Goal: Task Accomplishment & Management: Manage account settings

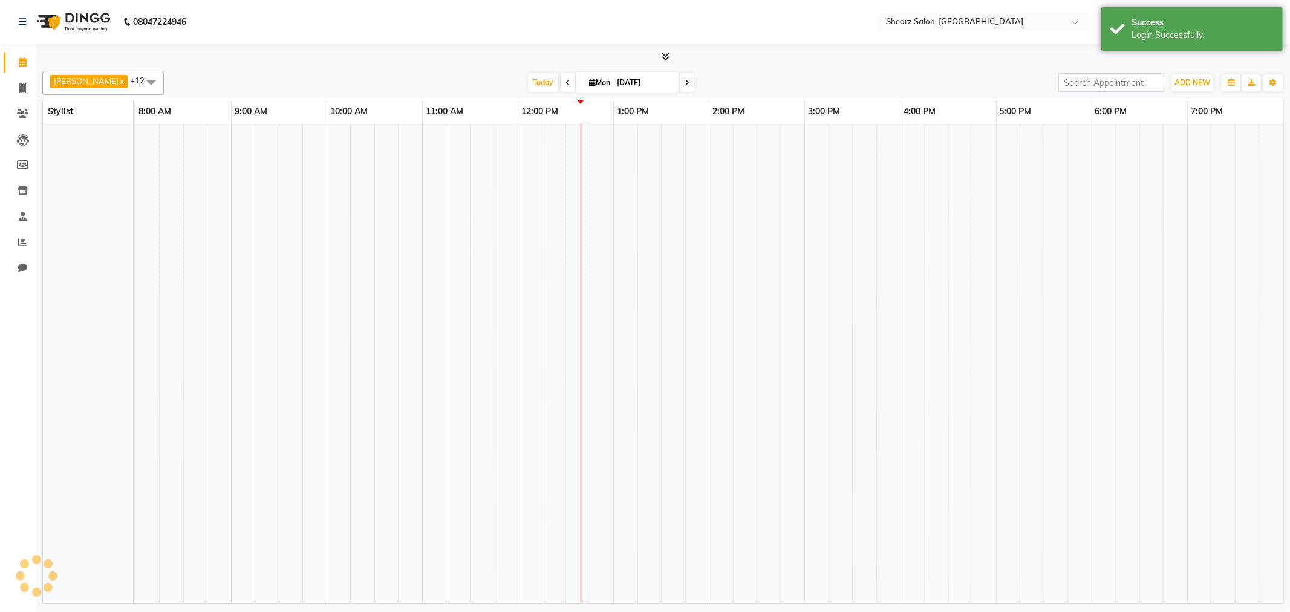
select select "en"
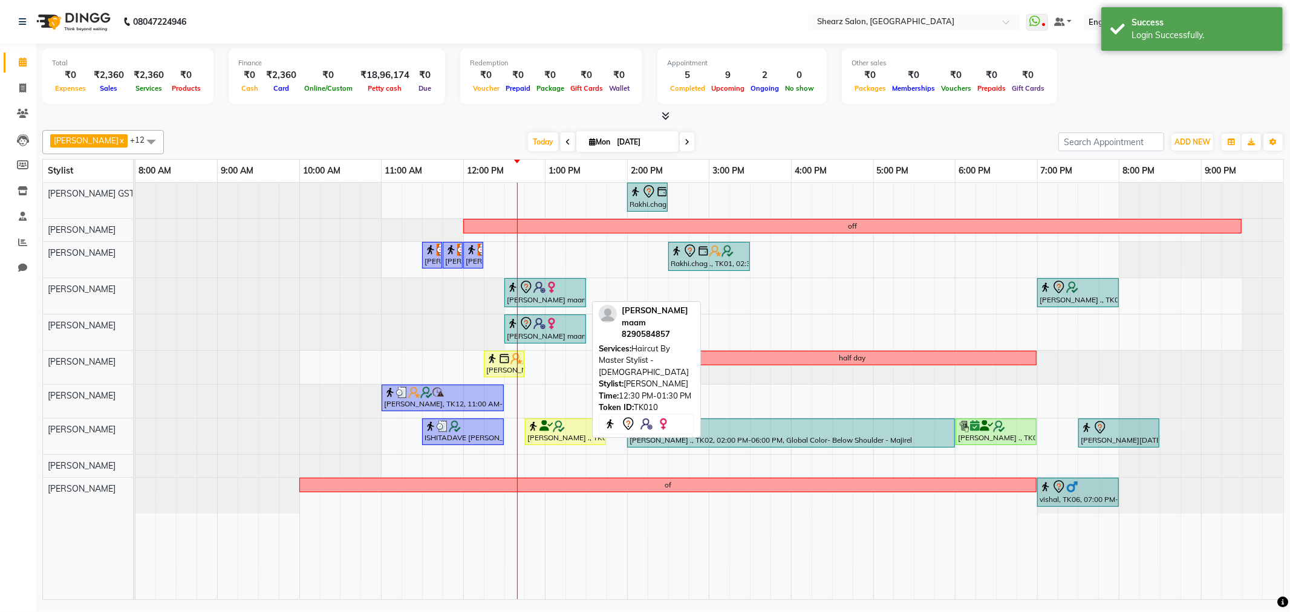
click at [549, 293] on div at bounding box center [545, 287] width 77 height 15
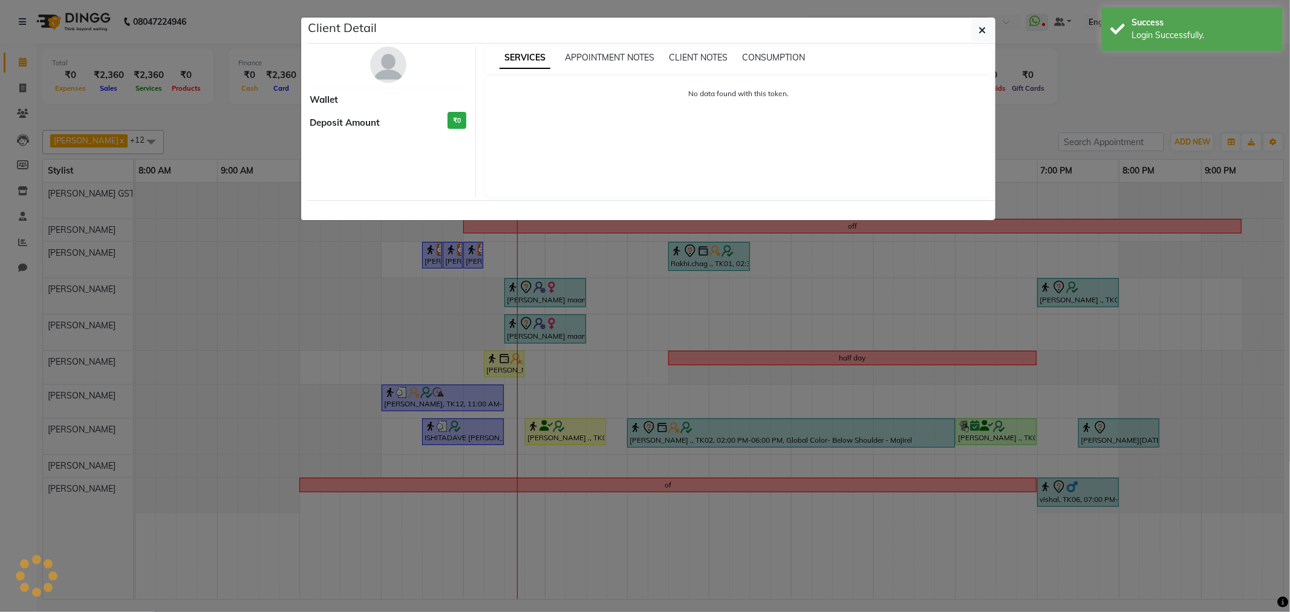
select select "7"
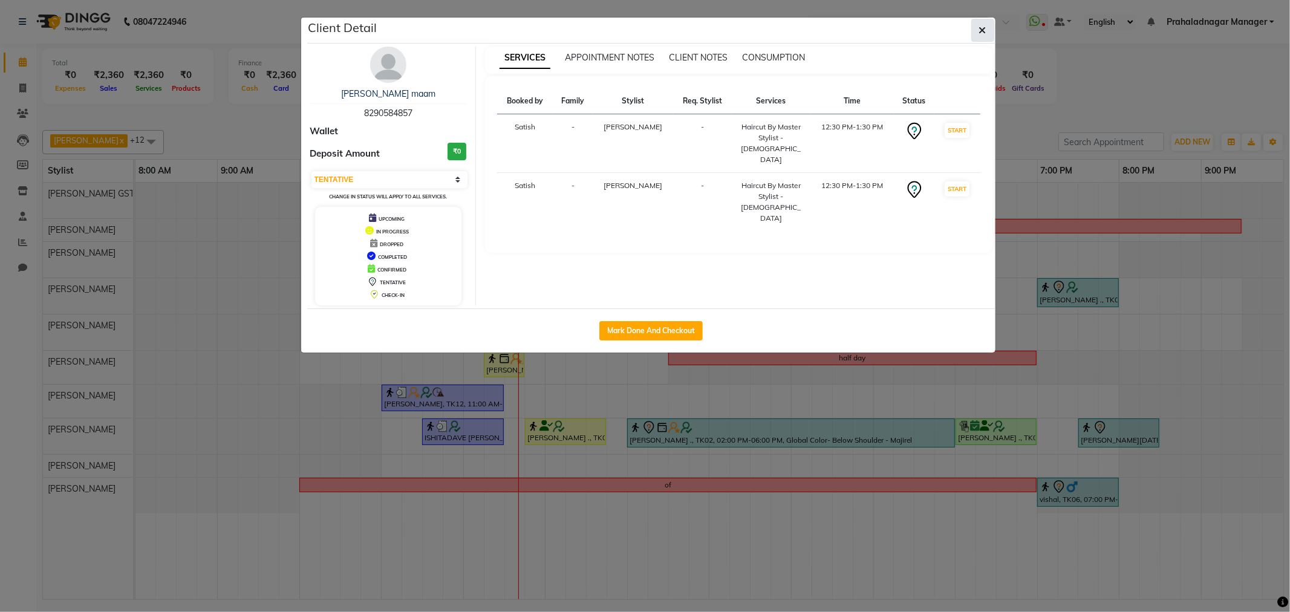
click at [980, 32] on icon "button" at bounding box center [982, 30] width 7 height 10
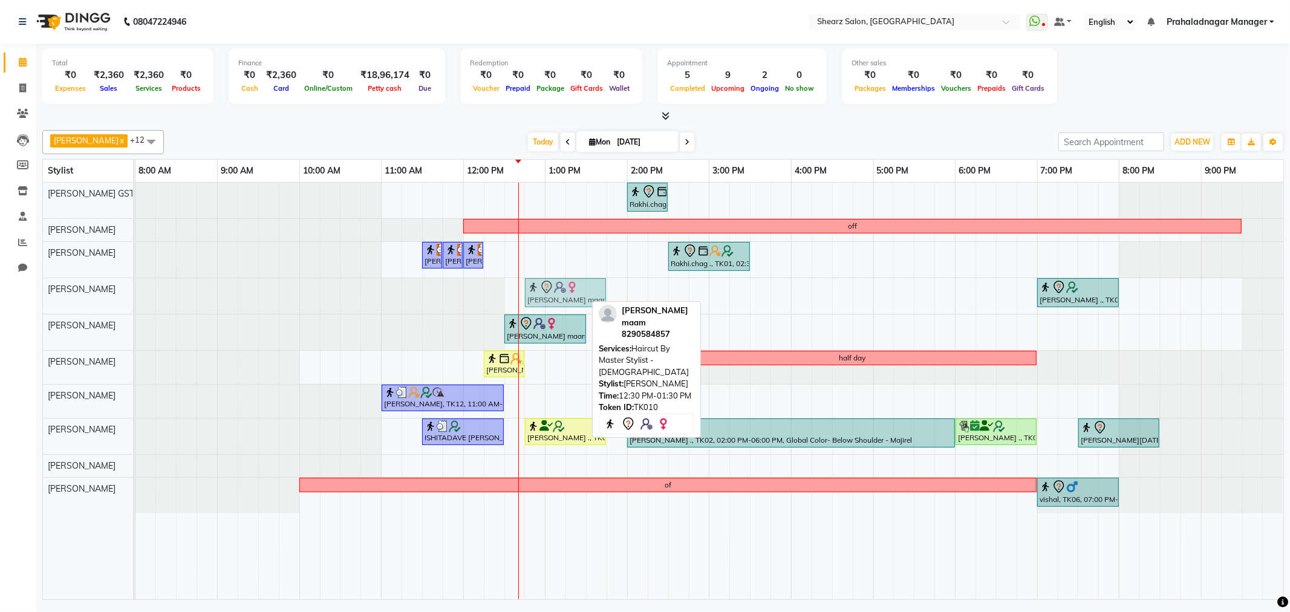
drag, startPoint x: 537, startPoint y: 293, endPoint x: 560, endPoint y: 296, distance: 22.6
click at [136, 296] on div "prachi maam, TK10, 12:30 PM-01:30 PM, Haircut By Master Stylist - Female PRIYAS…" at bounding box center [136, 296] width 0 height 36
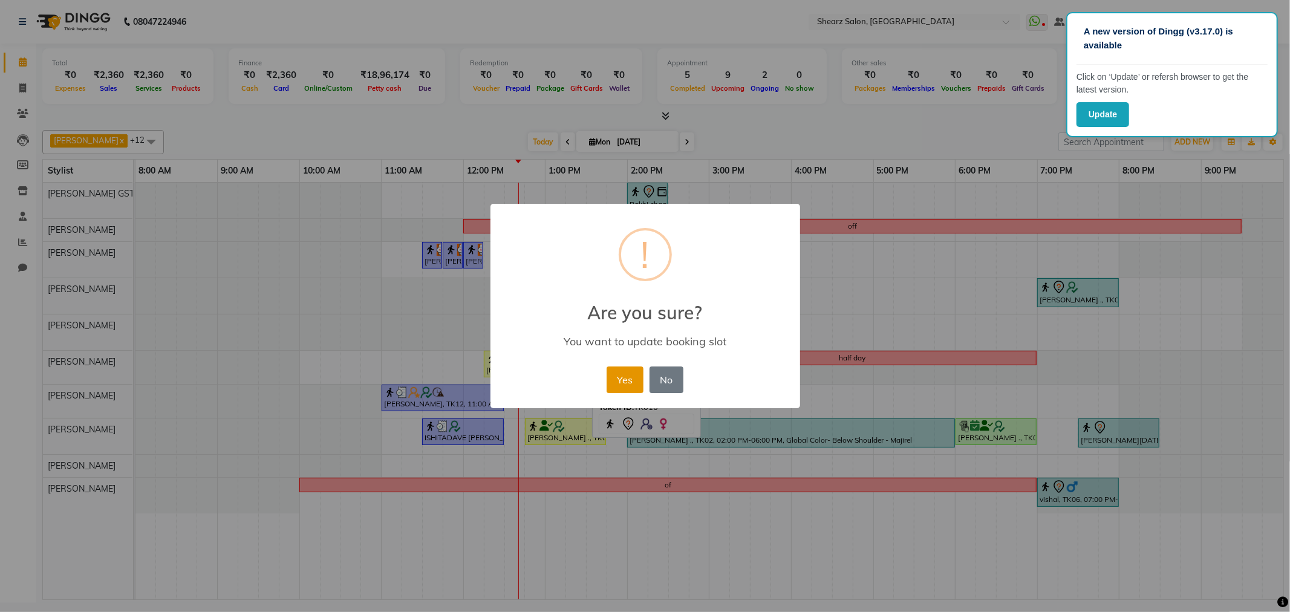
click at [620, 379] on button "Yes" at bounding box center [625, 380] width 37 height 27
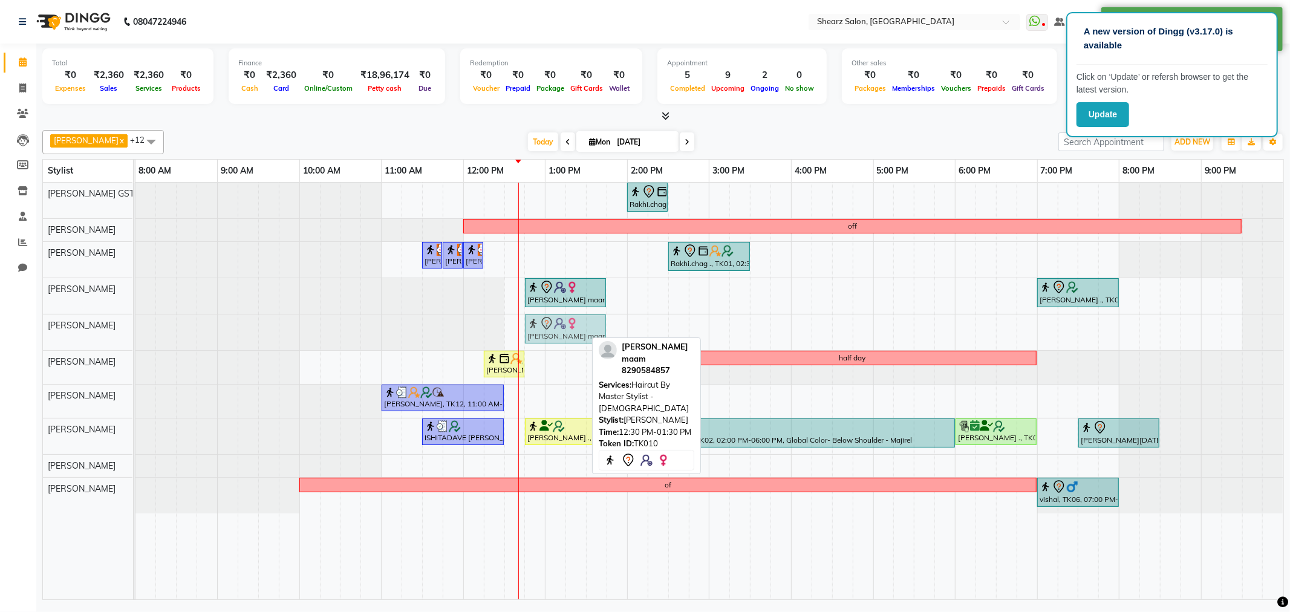
drag, startPoint x: 541, startPoint y: 329, endPoint x: 561, endPoint y: 336, distance: 21.0
click at [136, 336] on div "prachi maam, TK10, 12:30 PM-01:30 PM, Haircut By Master Stylist - Female prachi…" at bounding box center [136, 333] width 0 height 36
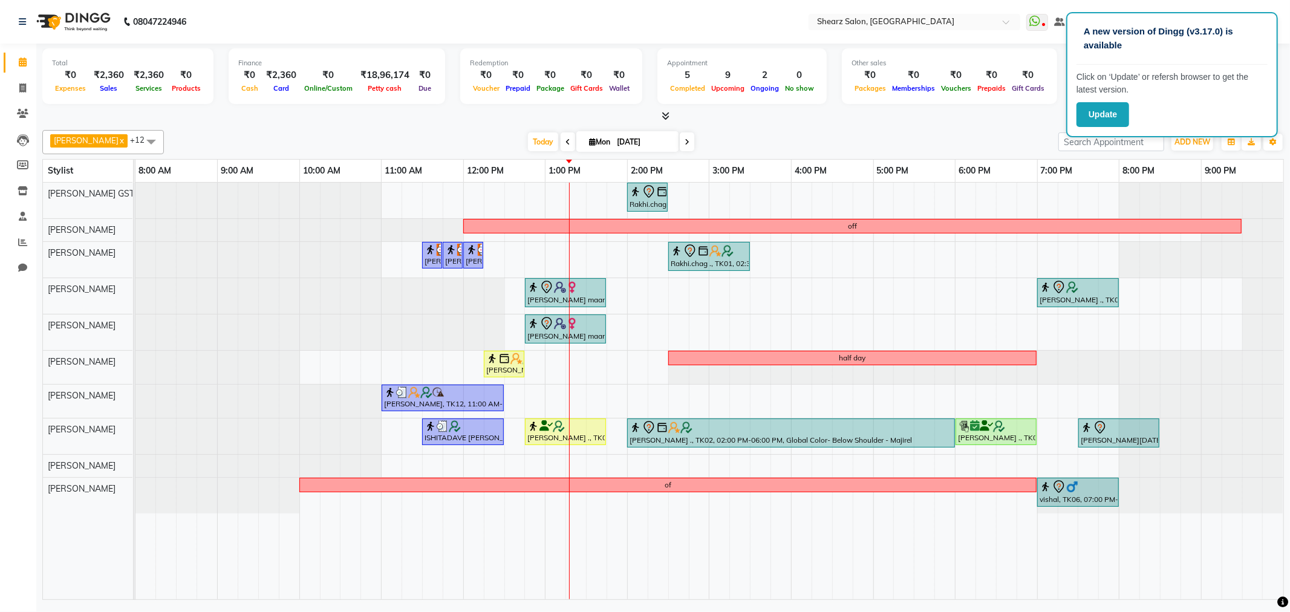
drag, startPoint x: 1121, startPoint y: 59, endPoint x: 676, endPoint y: 143, distance: 453.1
click at [685, 143] on icon at bounding box center [687, 142] width 5 height 7
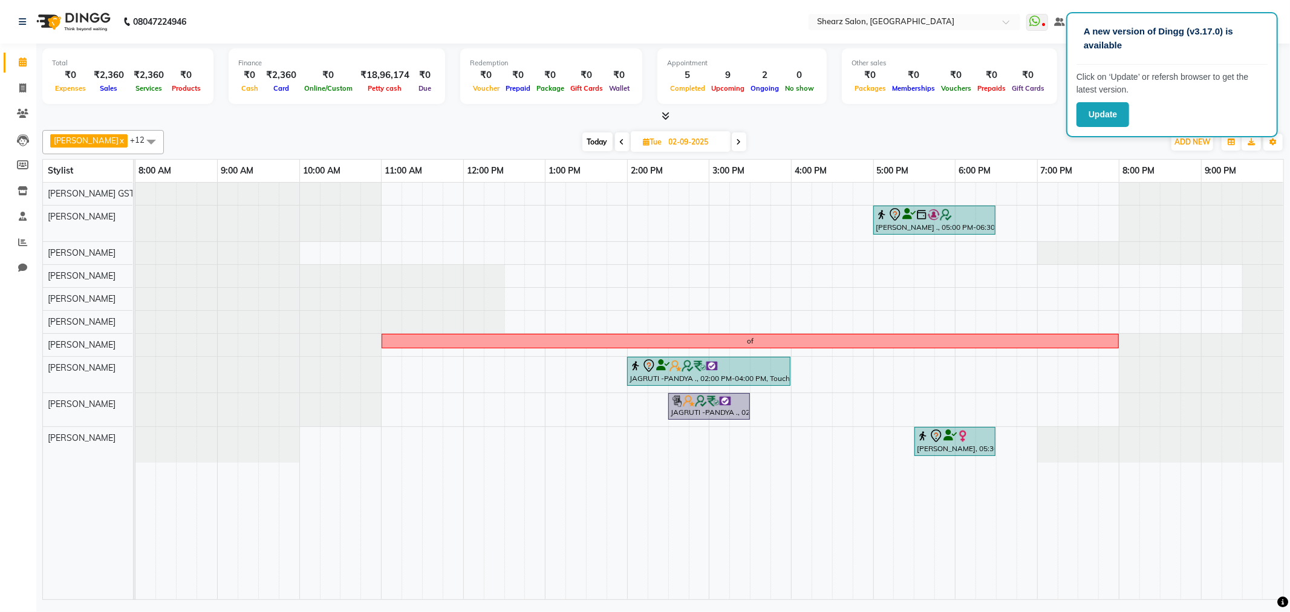
click at [596, 142] on span "Today" at bounding box center [598, 141] width 30 height 19
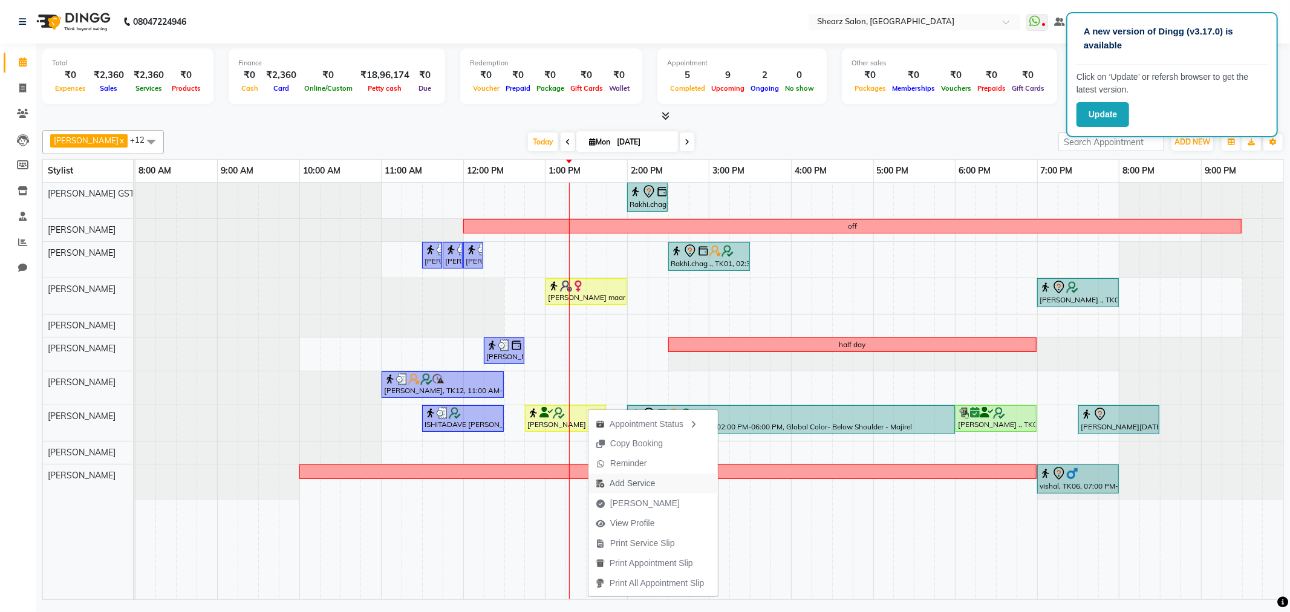
drag, startPoint x: 616, startPoint y: 500, endPoint x: 619, endPoint y: 488, distance: 12.5
click at [618, 492] on ul "Appointment Status Copy Booking Reminder Add Service Mark Done View Profile Pri…" at bounding box center [653, 504] width 131 height 188
click at [1280, 255] on div at bounding box center [1201, 260] width 163 height 36
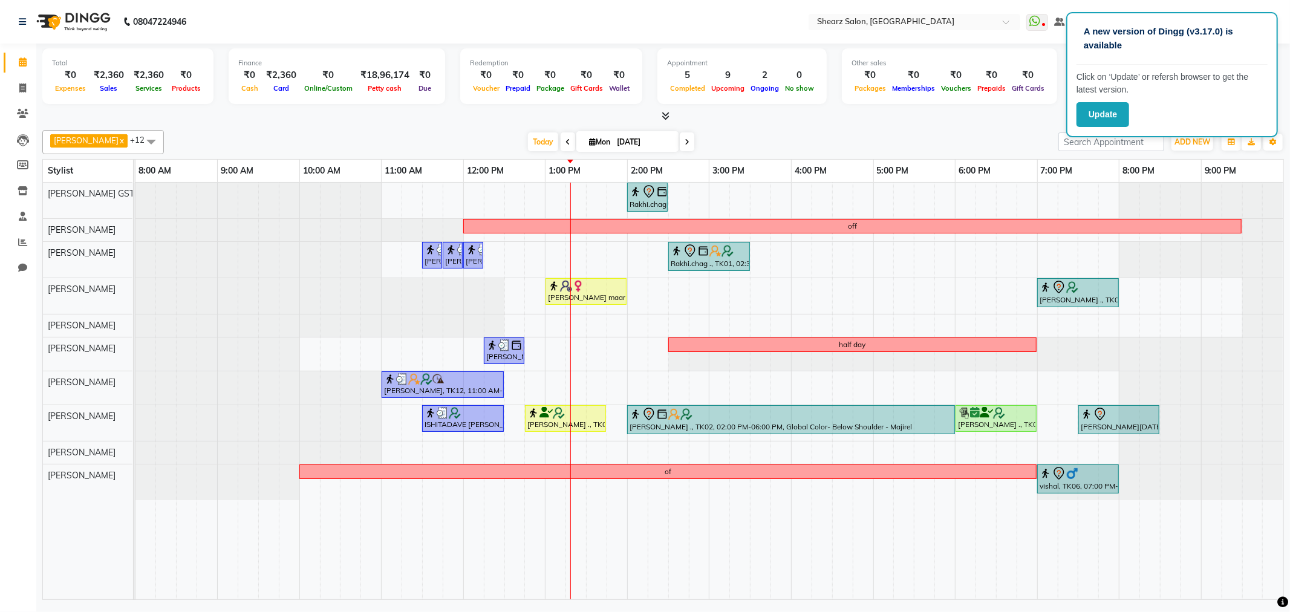
click at [680, 136] on span at bounding box center [687, 141] width 15 height 19
type input "02-09-2025"
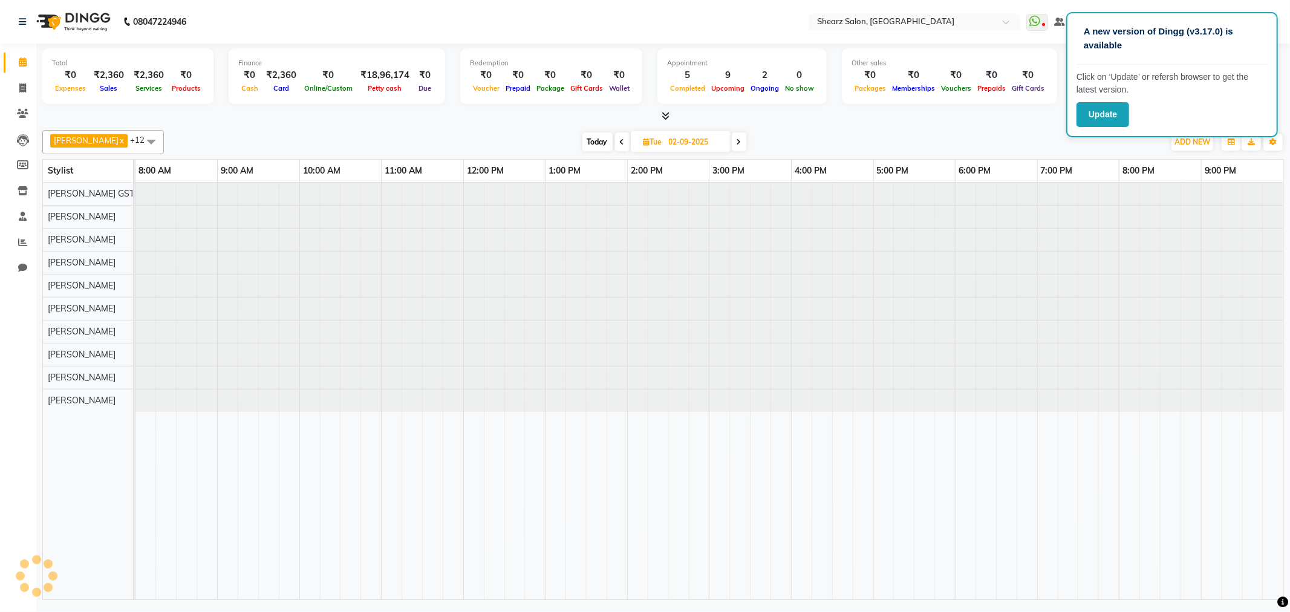
click at [676, 136] on input "02-09-2025" at bounding box center [695, 142] width 60 height 18
select select "9"
select select "2025"
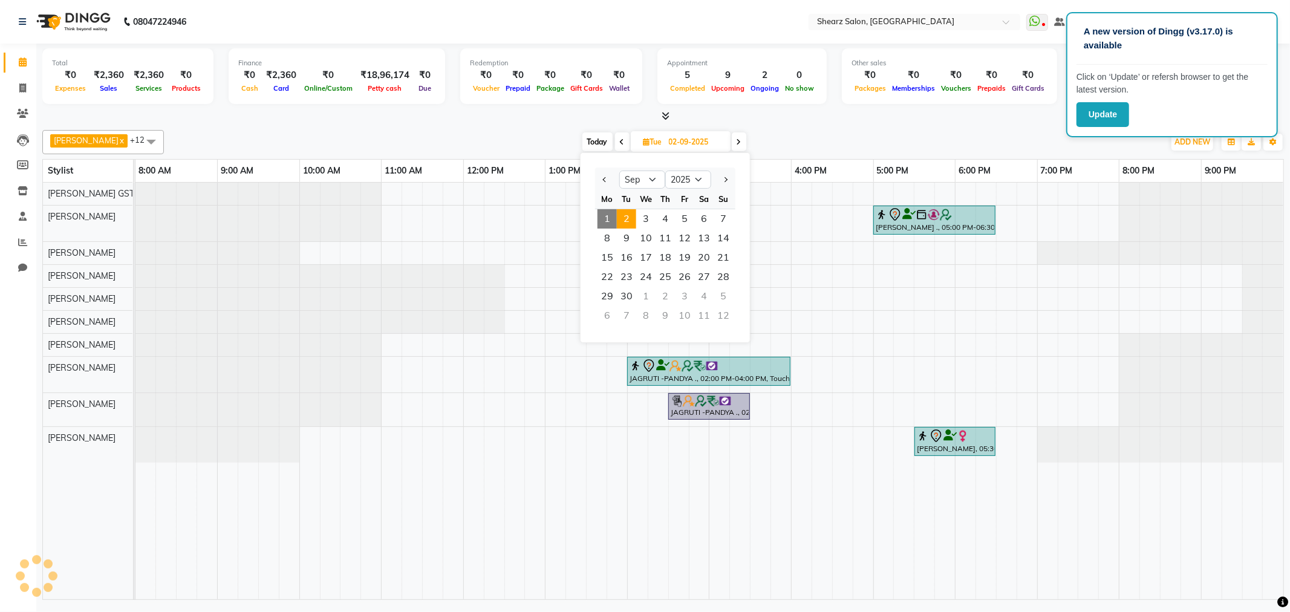
click at [737, 142] on icon at bounding box center [739, 142] width 5 height 7
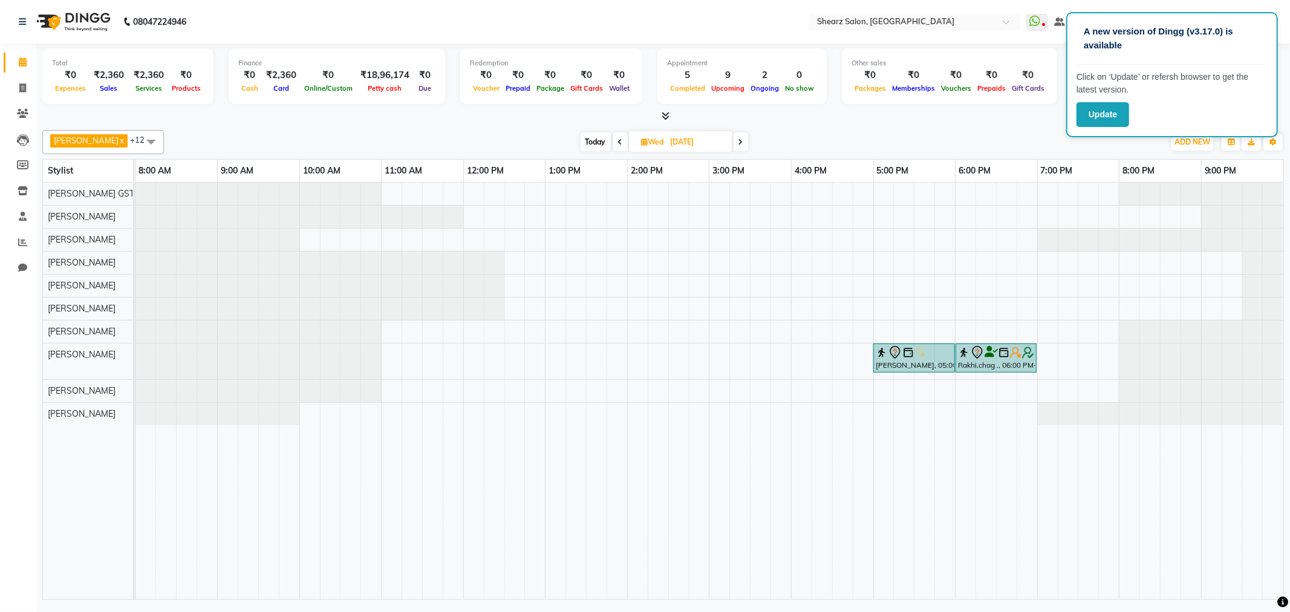
click at [737, 143] on span at bounding box center [741, 141] width 15 height 19
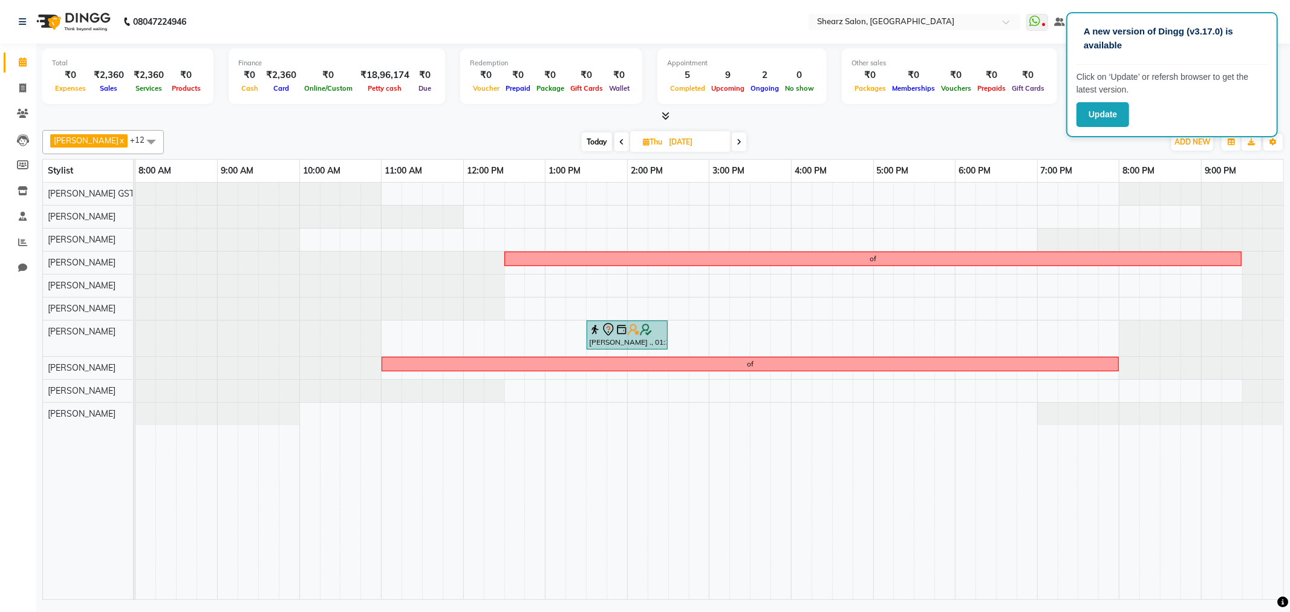
click at [584, 141] on span "Today" at bounding box center [597, 141] width 30 height 19
type input "[DATE]"
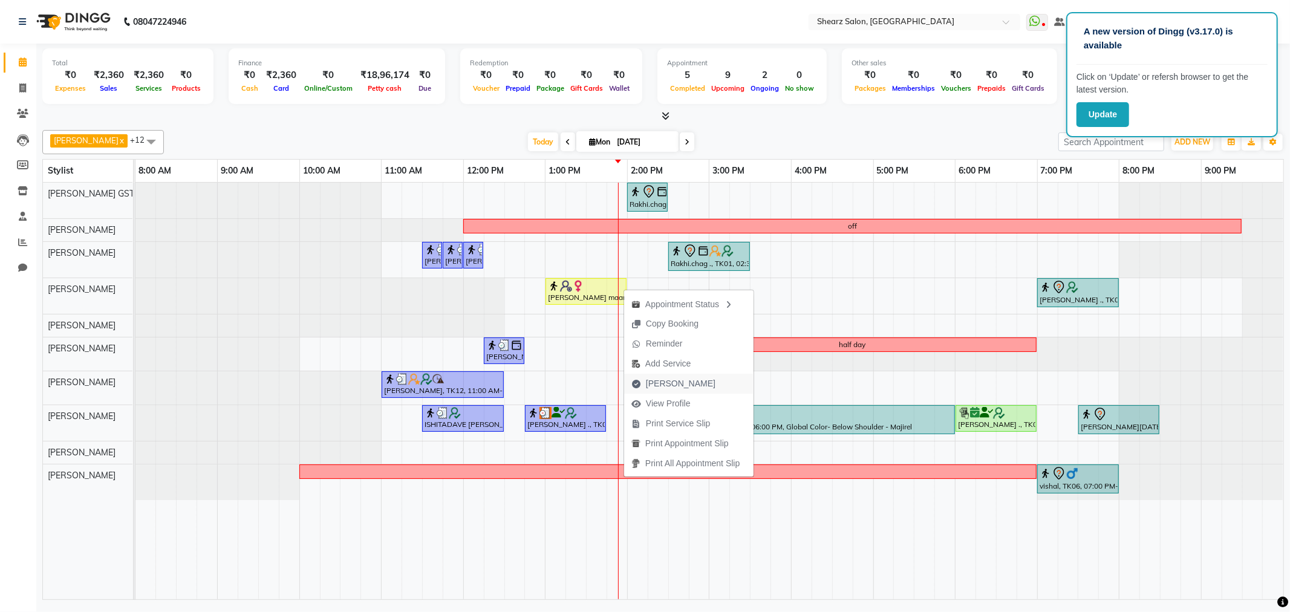
click at [662, 376] on span "Mark Done" at bounding box center [673, 384] width 99 height 20
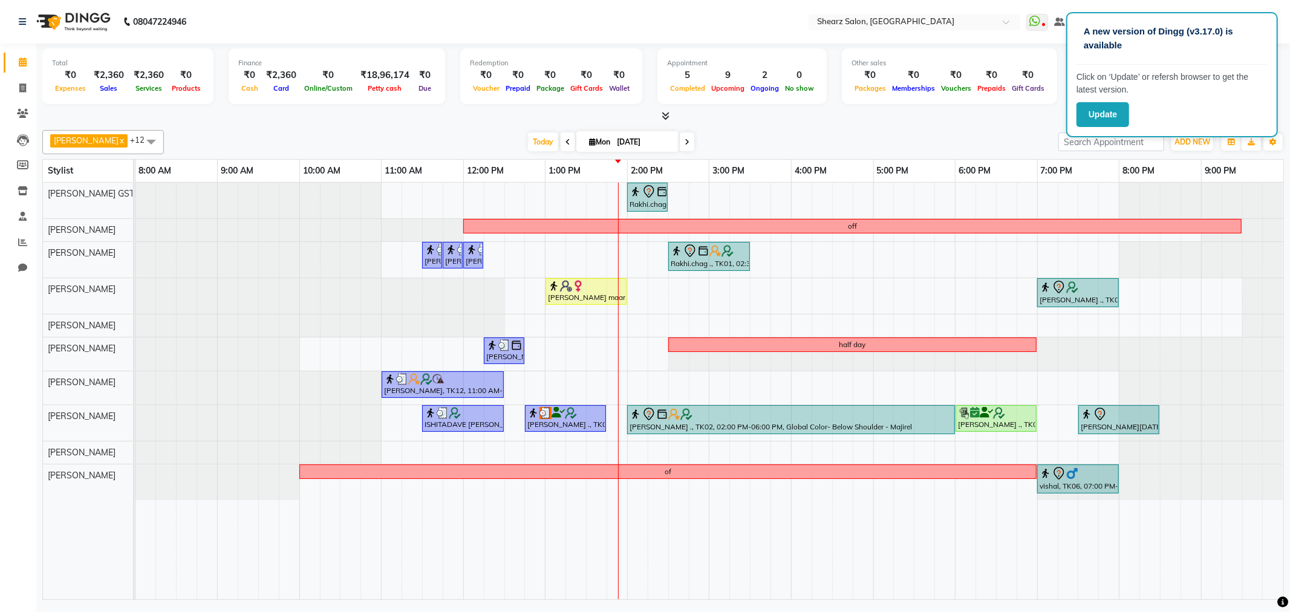
select select "service"
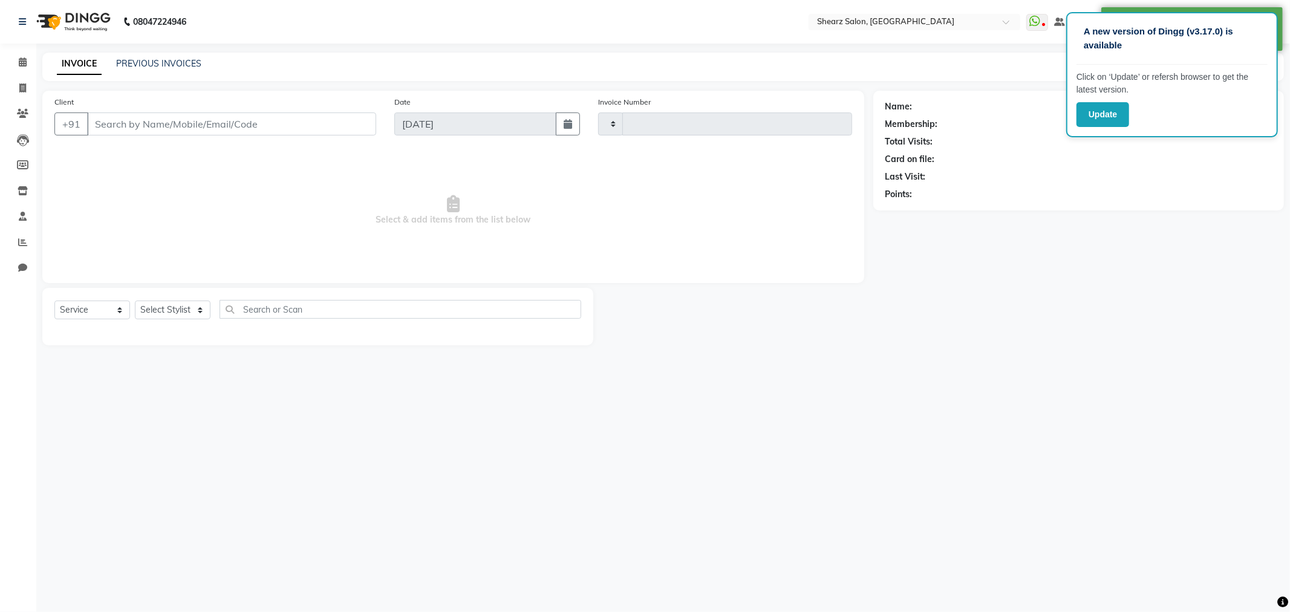
type input "5834"
select select "8157"
type input "8290584857"
select select "77475"
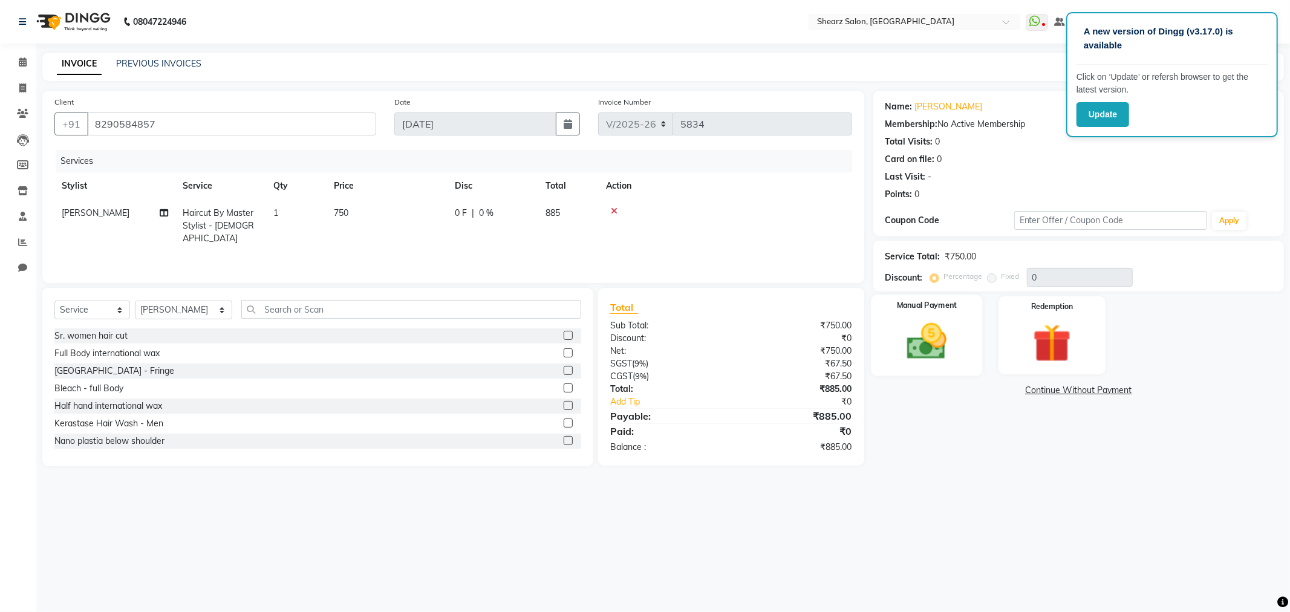
drag, startPoint x: 953, startPoint y: 338, endPoint x: 947, endPoint y: 341, distance: 7.6
click at [952, 339] on img at bounding box center [927, 342] width 65 height 46
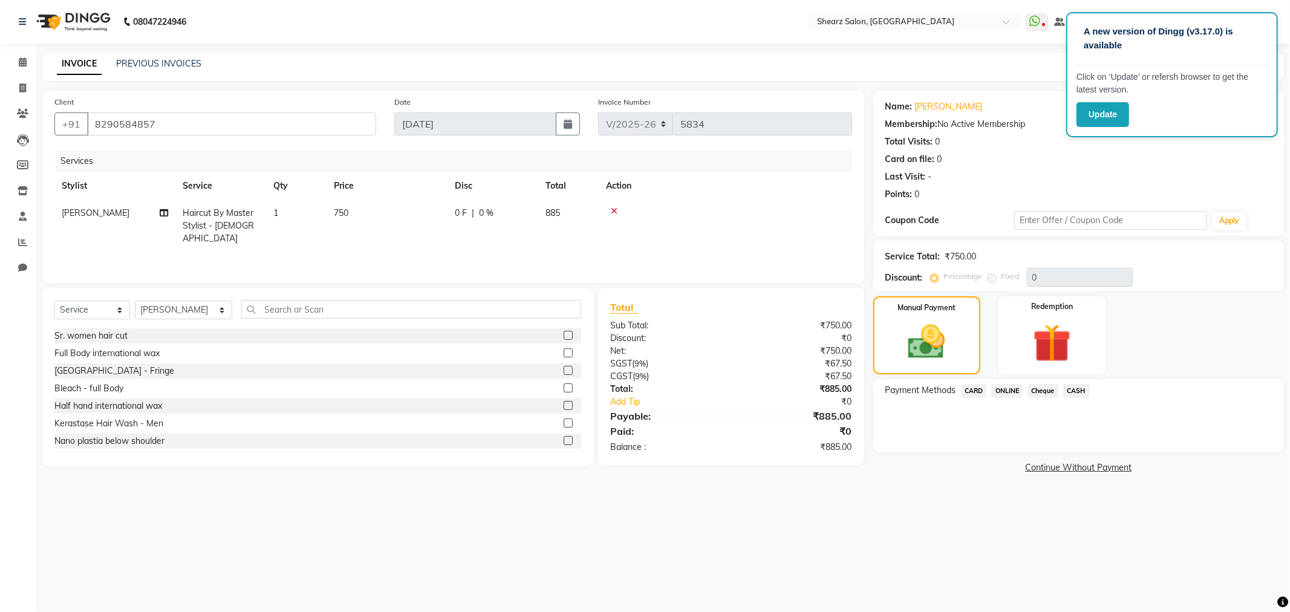
click at [1013, 387] on span "ONLINE" at bounding box center [1007, 391] width 31 height 14
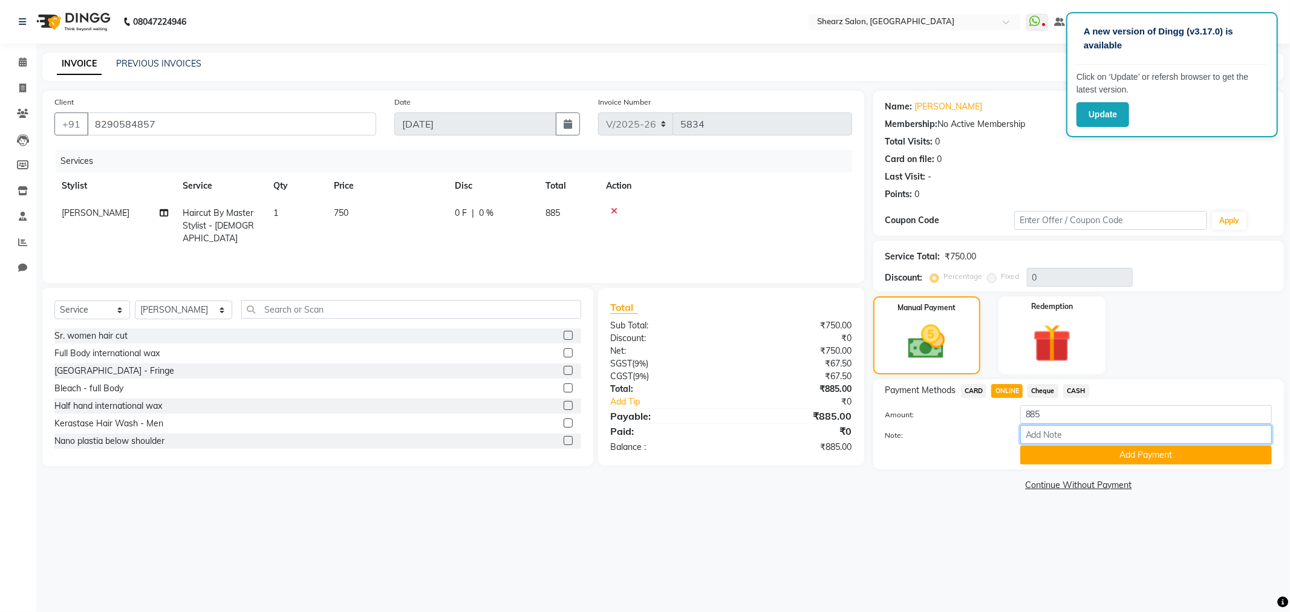
click at [1127, 443] on input "Note:" at bounding box center [1147, 434] width 252 height 19
click at [1125, 456] on button "Add Payment" at bounding box center [1147, 455] width 252 height 19
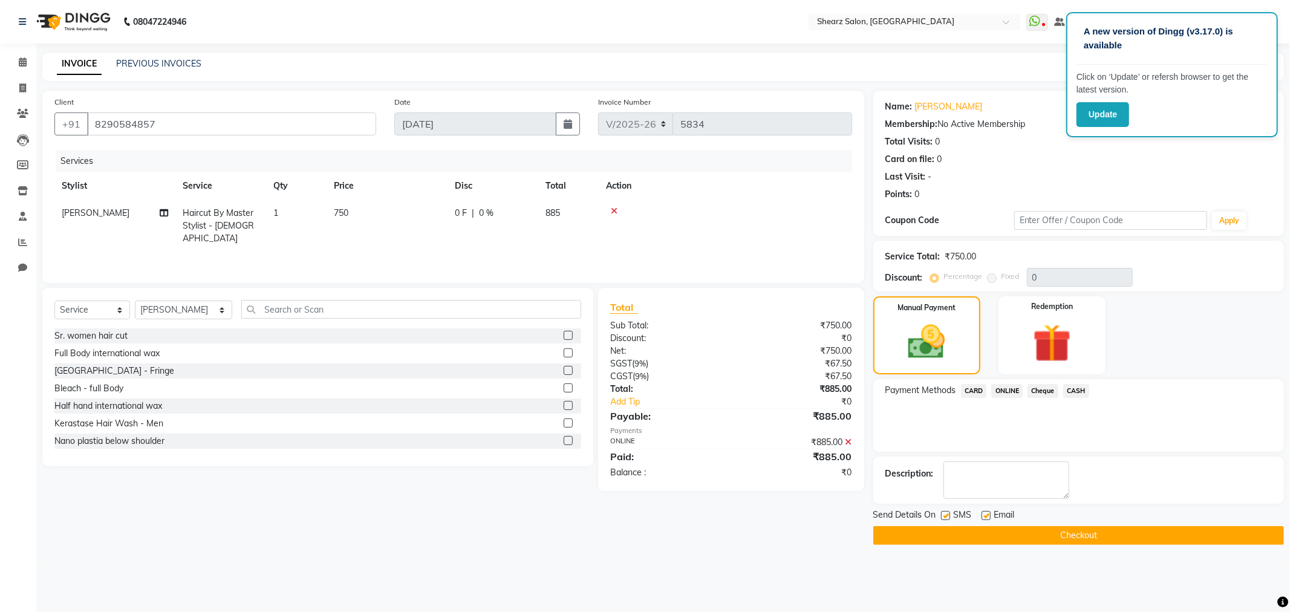
click at [1066, 531] on button "Checkout" at bounding box center [1079, 535] width 411 height 19
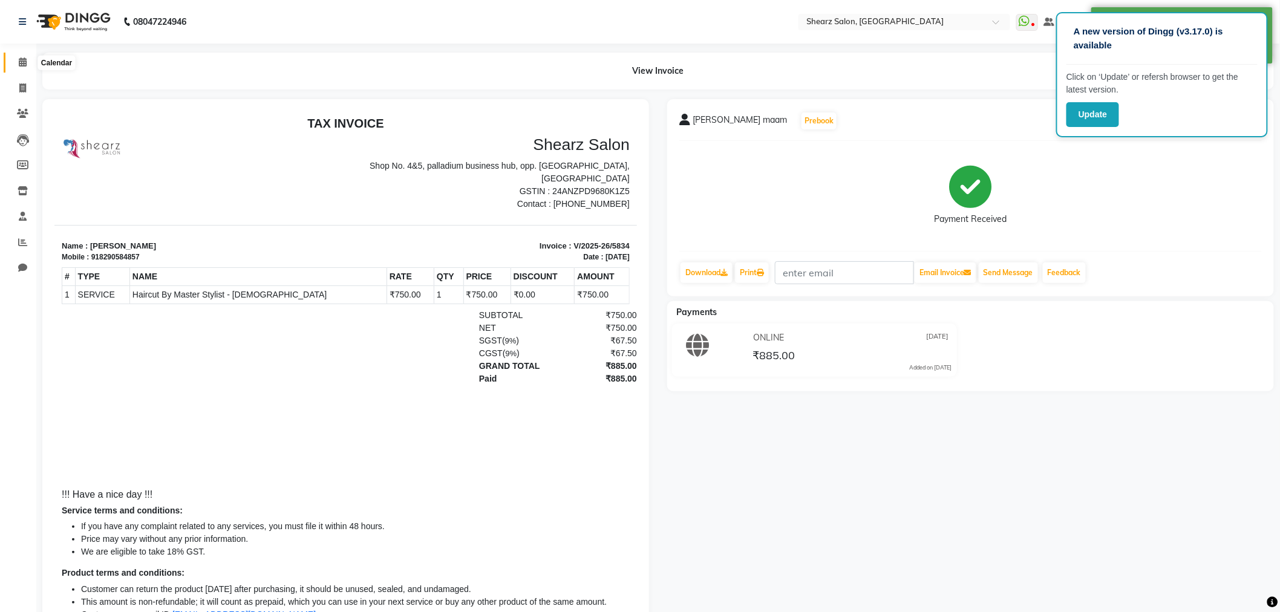
click at [28, 58] on span at bounding box center [22, 63] width 21 height 14
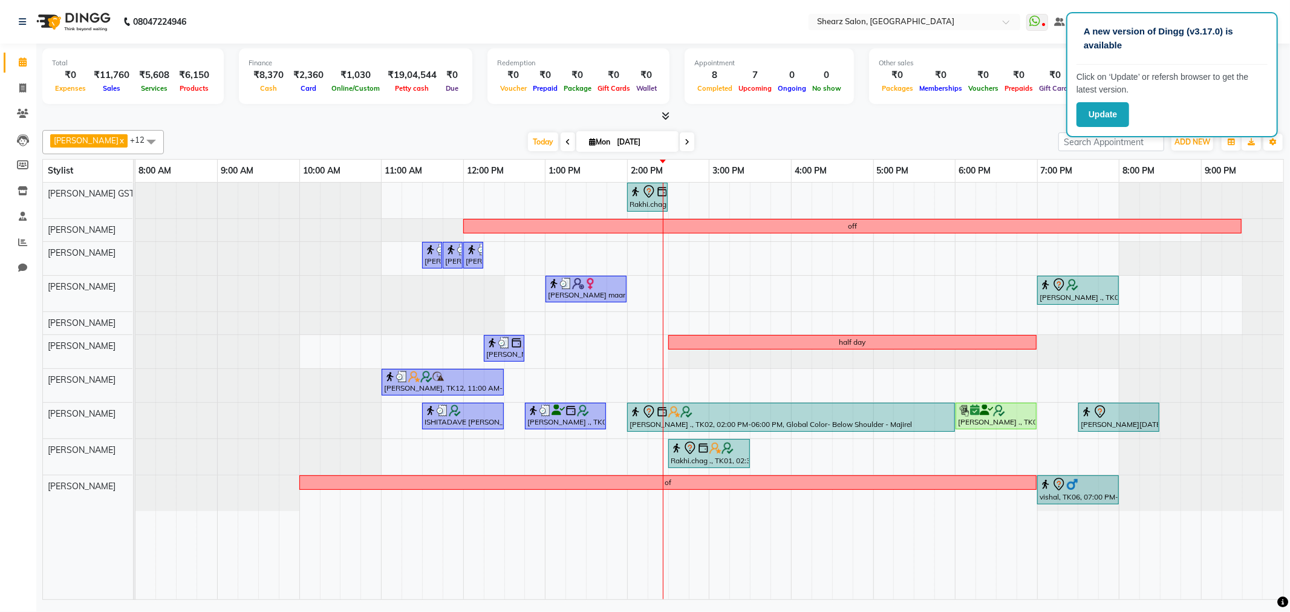
click at [685, 144] on icon at bounding box center [687, 142] width 5 height 7
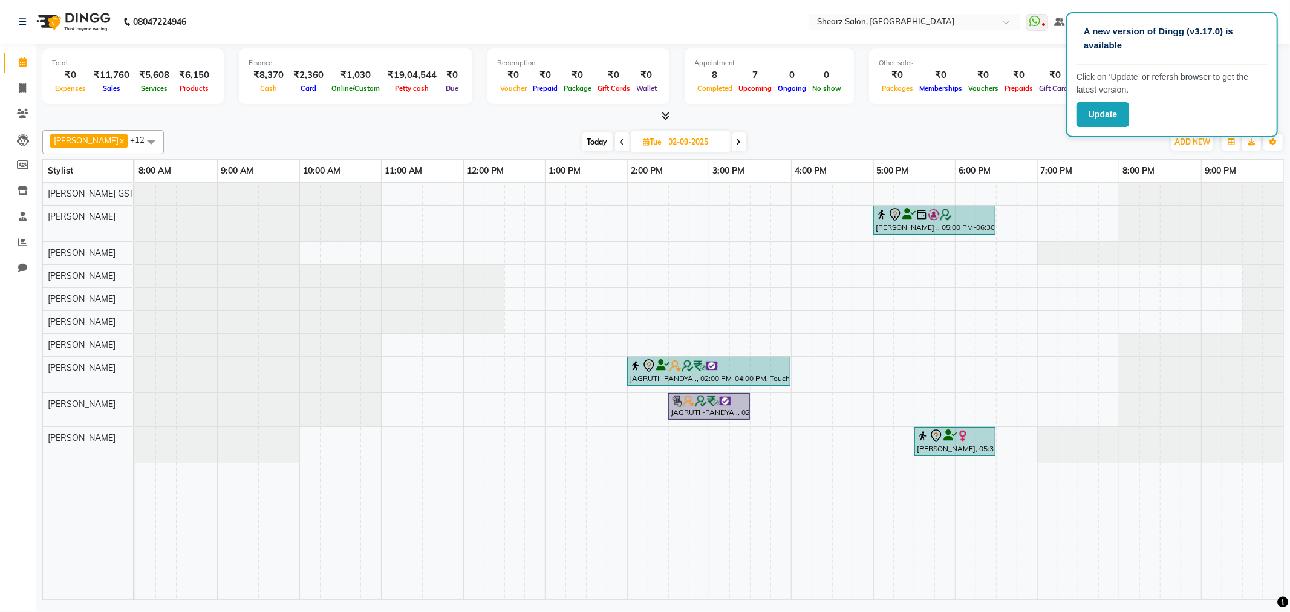
click at [584, 148] on span "Today" at bounding box center [598, 141] width 30 height 19
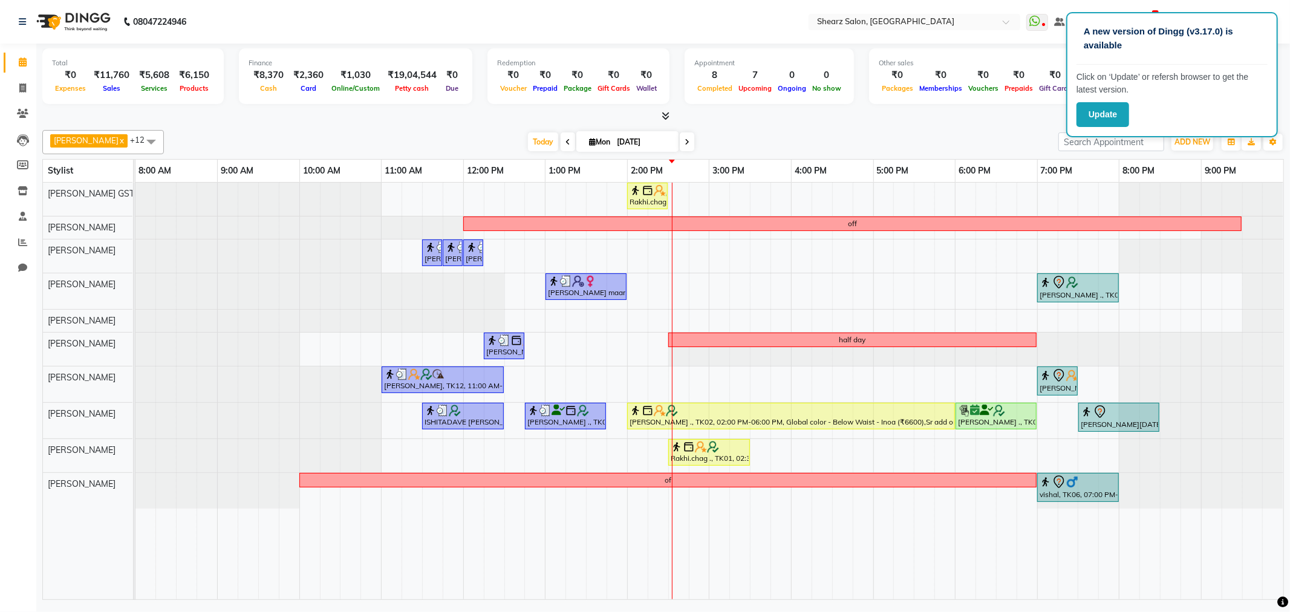
click at [681, 142] on span at bounding box center [687, 141] width 15 height 19
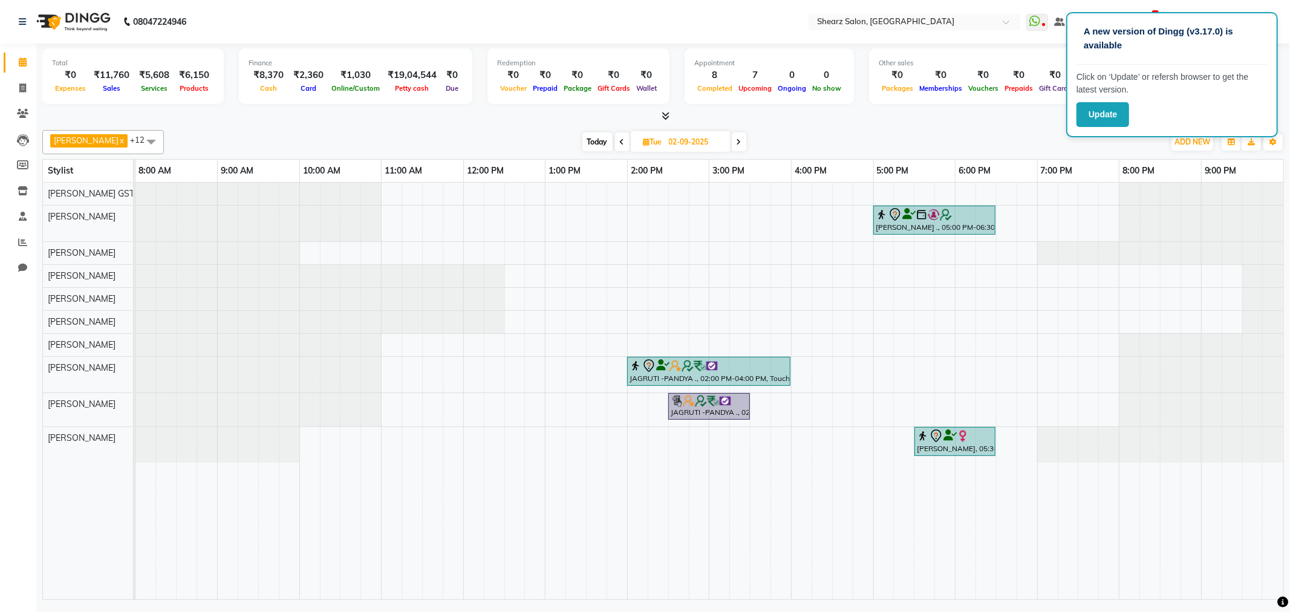
click at [735, 141] on span at bounding box center [739, 141] width 15 height 19
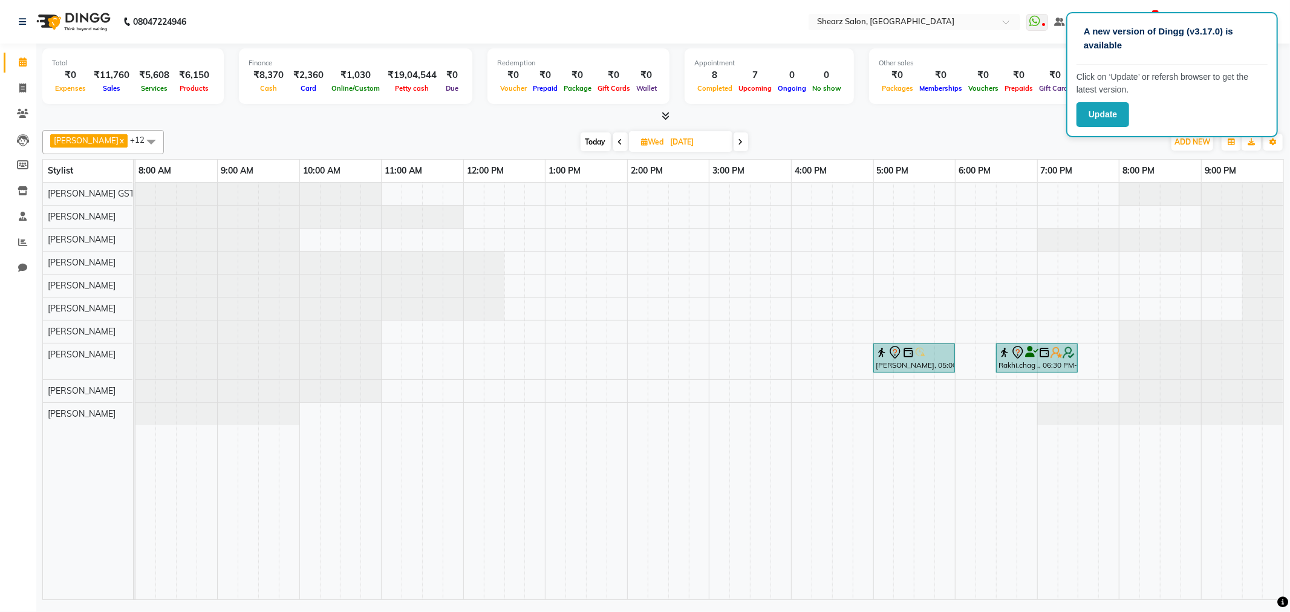
click at [588, 135] on span "Today" at bounding box center [596, 141] width 30 height 19
type input "[DATE]"
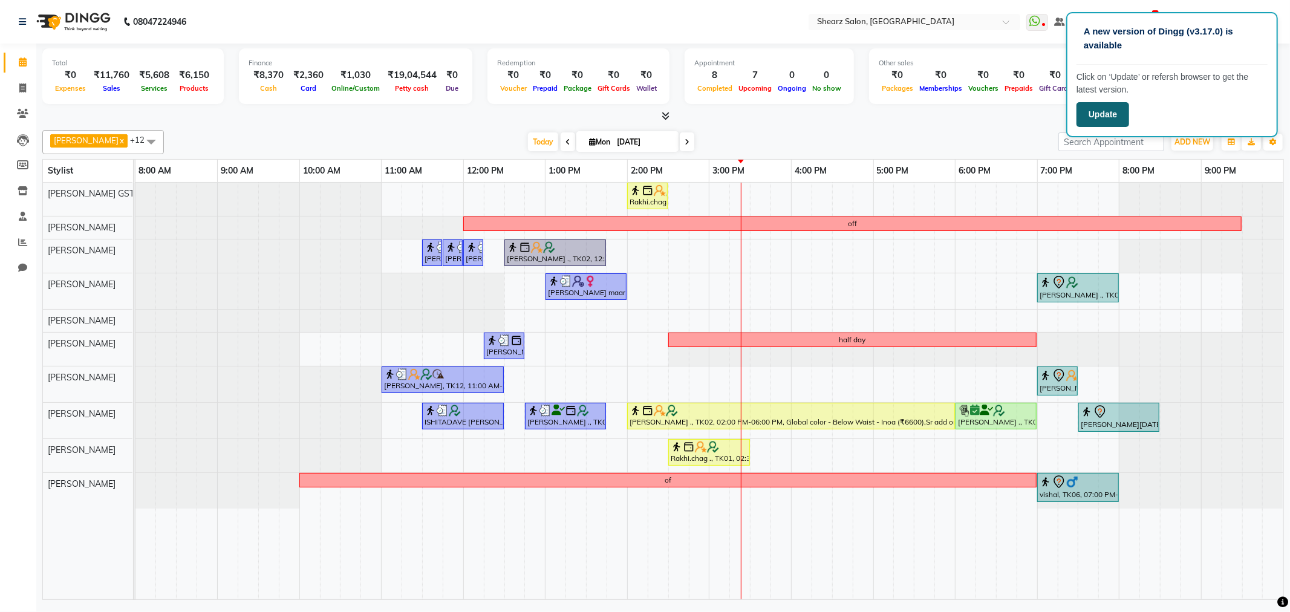
click at [1103, 112] on button "Update" at bounding box center [1103, 114] width 53 height 25
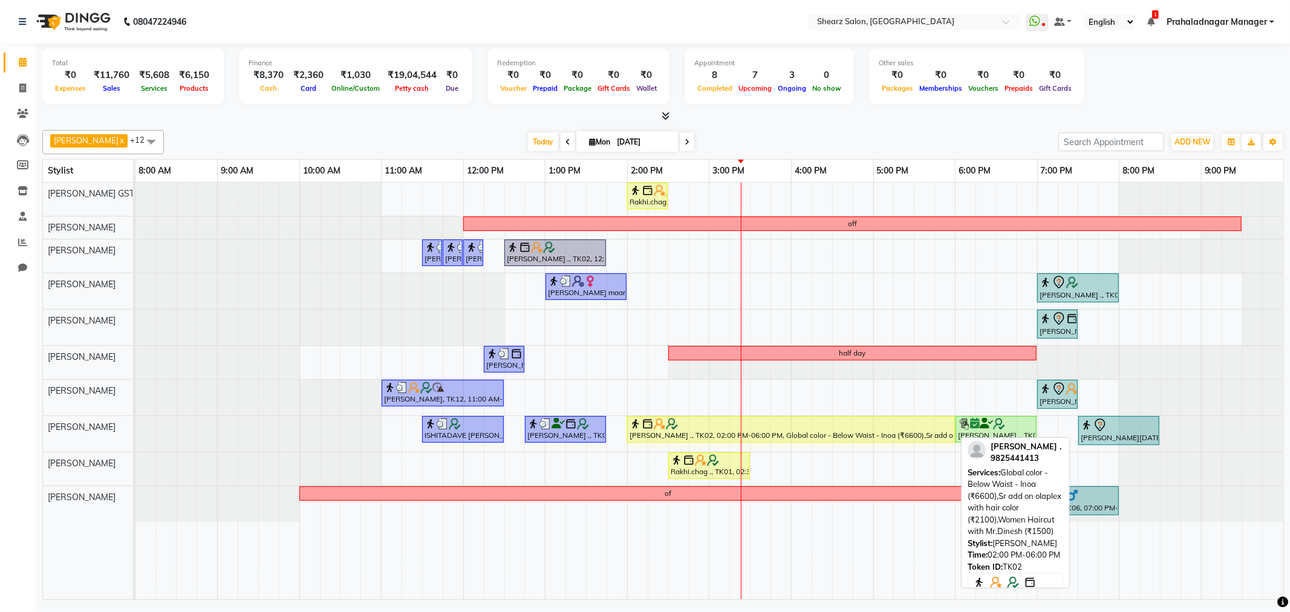
click at [755, 422] on div at bounding box center [791, 424] width 323 height 12
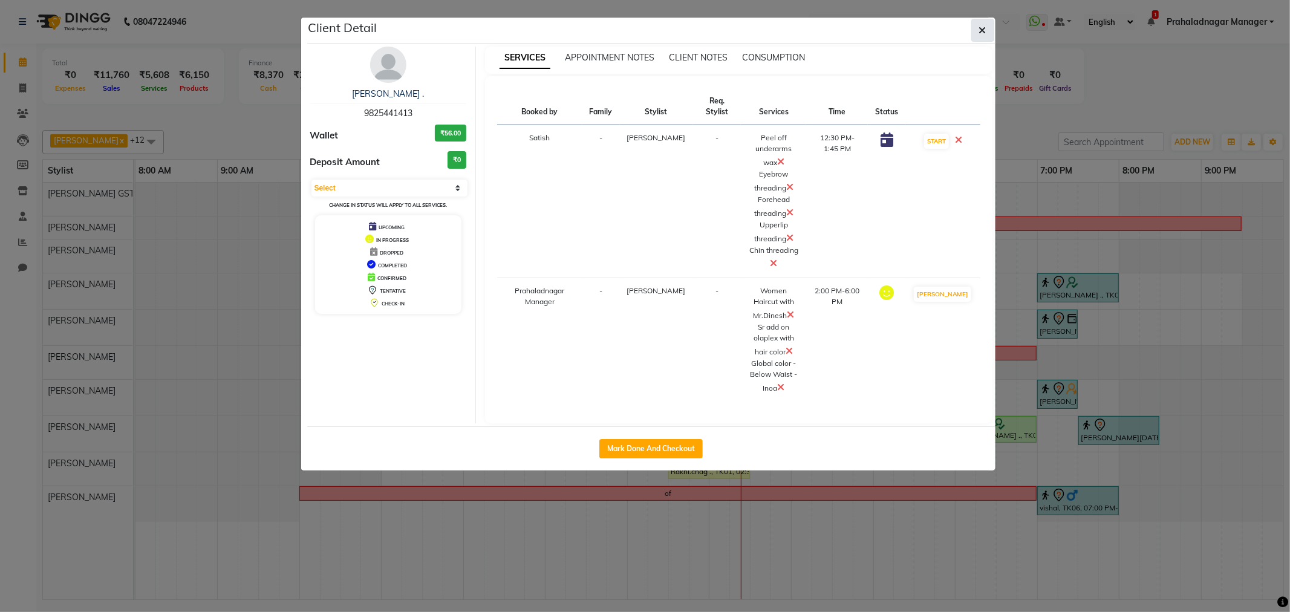
click at [981, 25] on icon "button" at bounding box center [982, 30] width 7 height 10
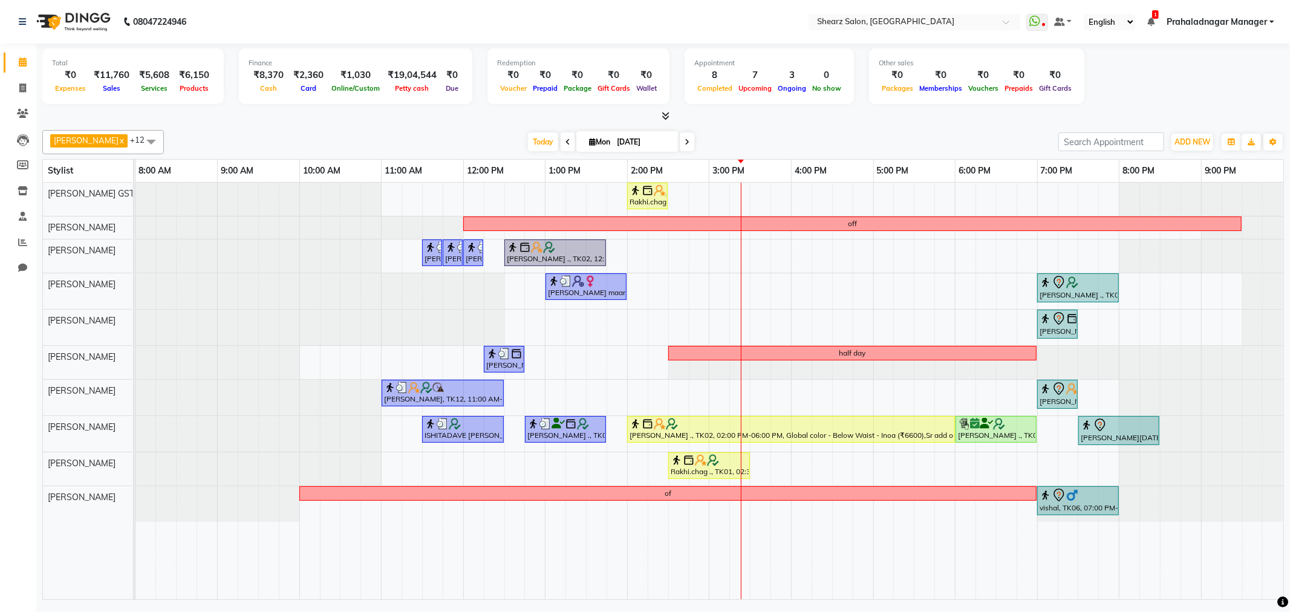
click at [685, 140] on icon at bounding box center [687, 142] width 5 height 7
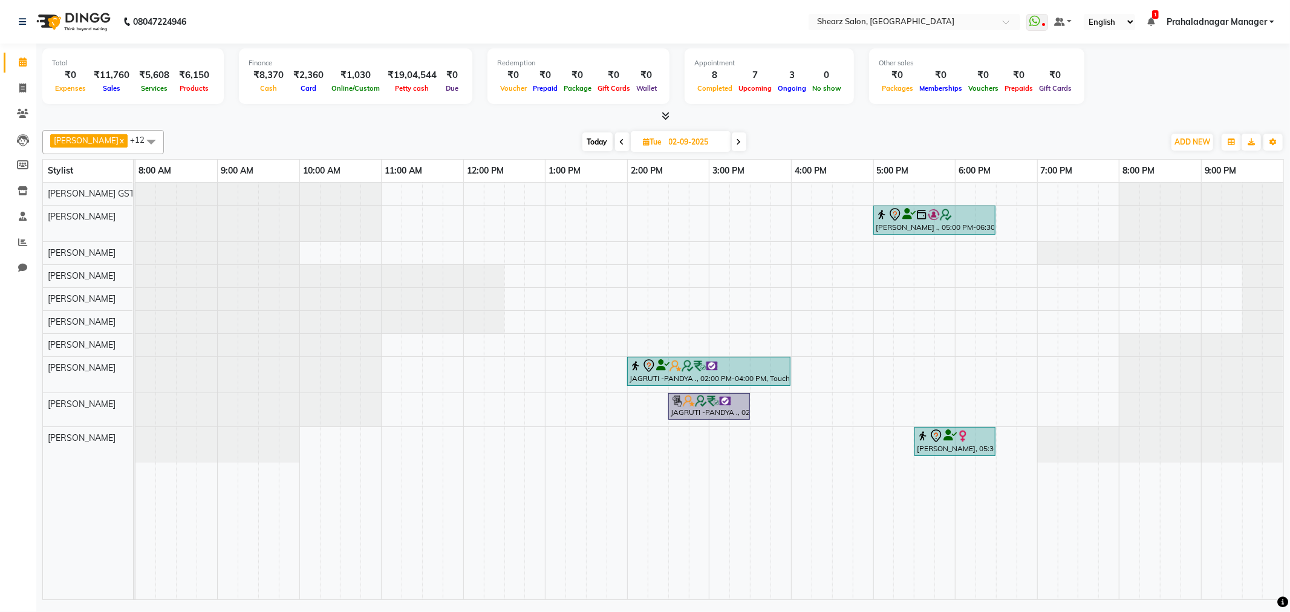
click at [592, 147] on span "Today" at bounding box center [598, 141] width 30 height 19
type input "[DATE]"
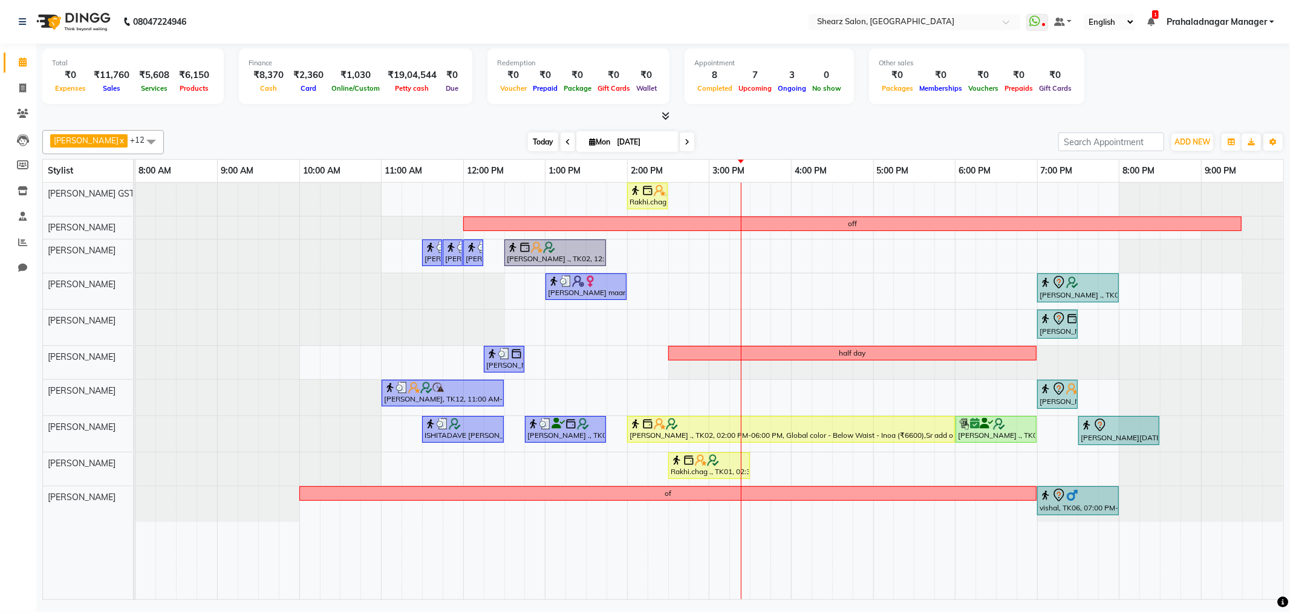
click at [513, 142] on div "[DATE] [DATE]" at bounding box center [611, 142] width 883 height 18
click at [528, 143] on span "Today" at bounding box center [543, 141] width 30 height 19
